Goal: Task Accomplishment & Management: Use online tool/utility

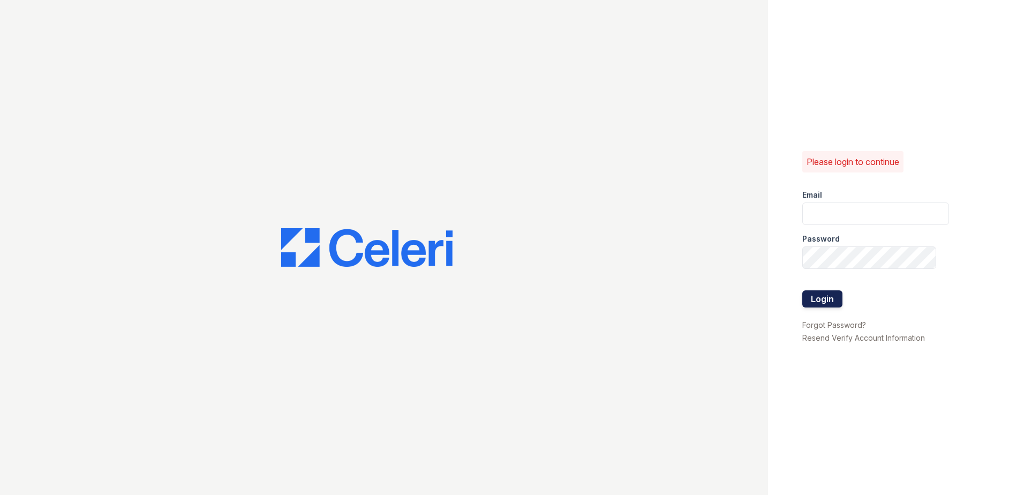
type input "[EMAIL_ADDRESS][DOMAIN_NAME]"
click at [809, 296] on button "Login" at bounding box center [822, 298] width 40 height 17
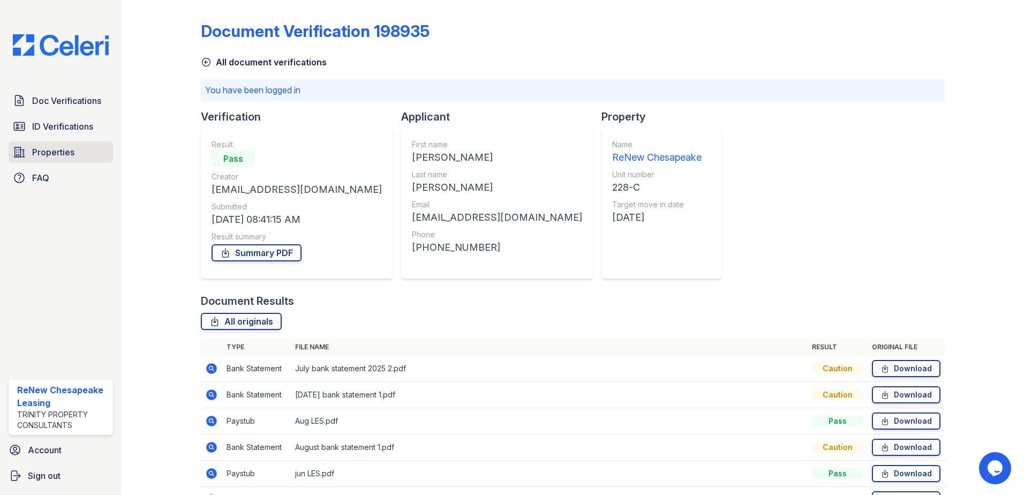
click at [47, 157] on span "Properties" at bounding box center [53, 152] width 42 height 13
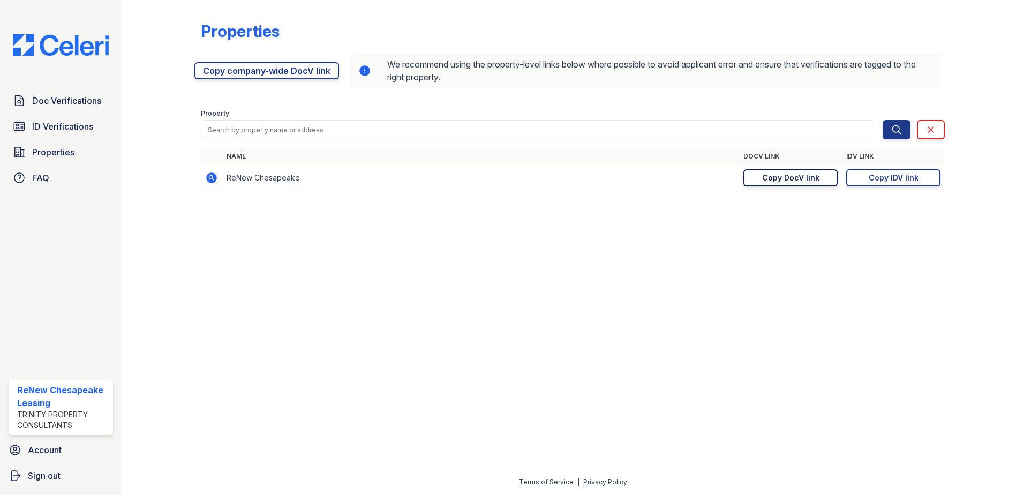
click at [807, 179] on div "Copy DocV link" at bounding box center [790, 177] width 57 height 11
